Goal: Navigation & Orientation: Find specific page/section

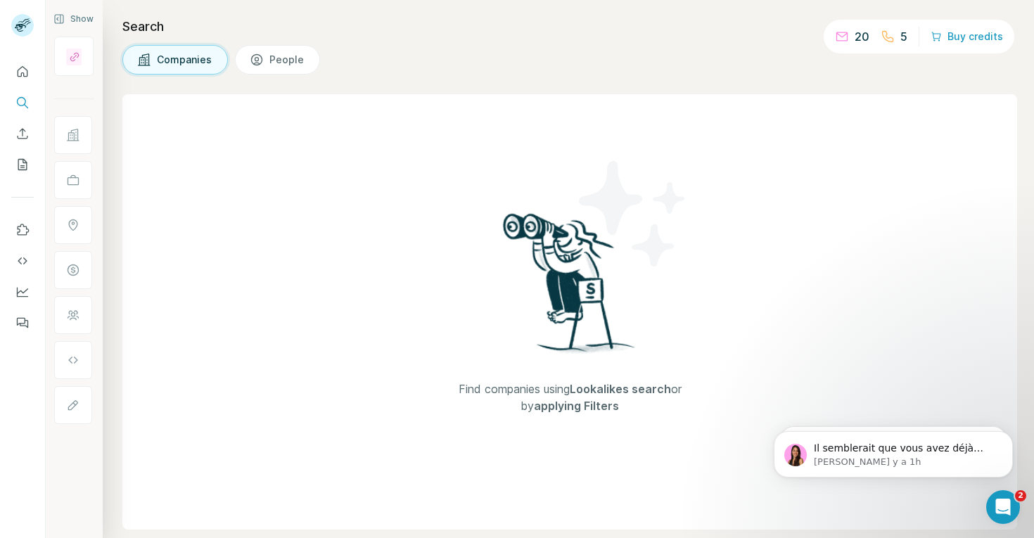
click at [856, 33] on div "20" at bounding box center [852, 36] width 34 height 17
click at [840, 35] on icon at bounding box center [842, 37] width 14 height 14
click at [22, 70] on icon "Quick start" at bounding box center [22, 72] width 14 height 14
